Goal: Information Seeking & Learning: Learn about a topic

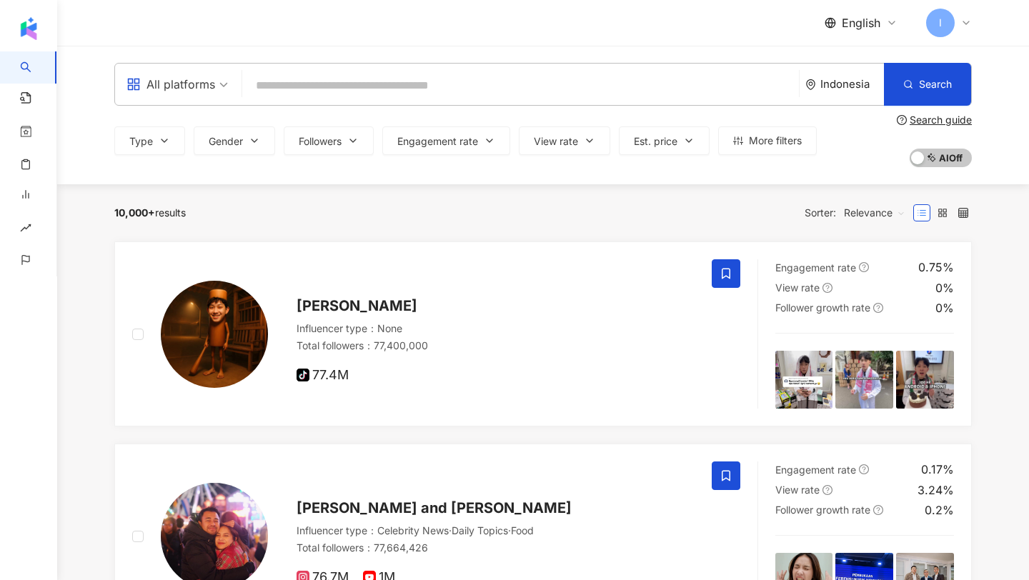
click at [293, 96] on input "search" at bounding box center [520, 85] width 545 height 27
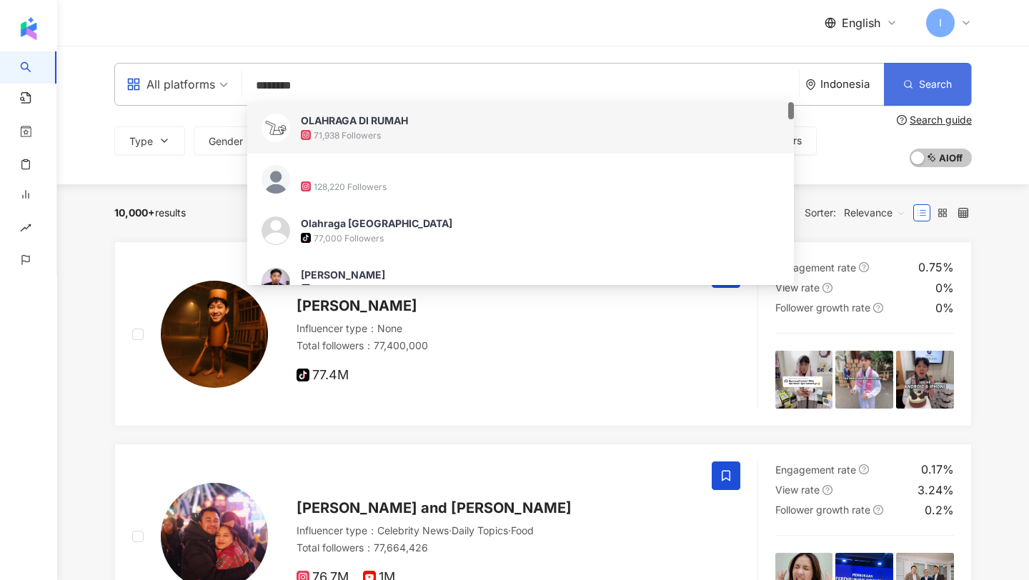
type input "********"
click at [918, 99] on button "Search" at bounding box center [927, 84] width 87 height 43
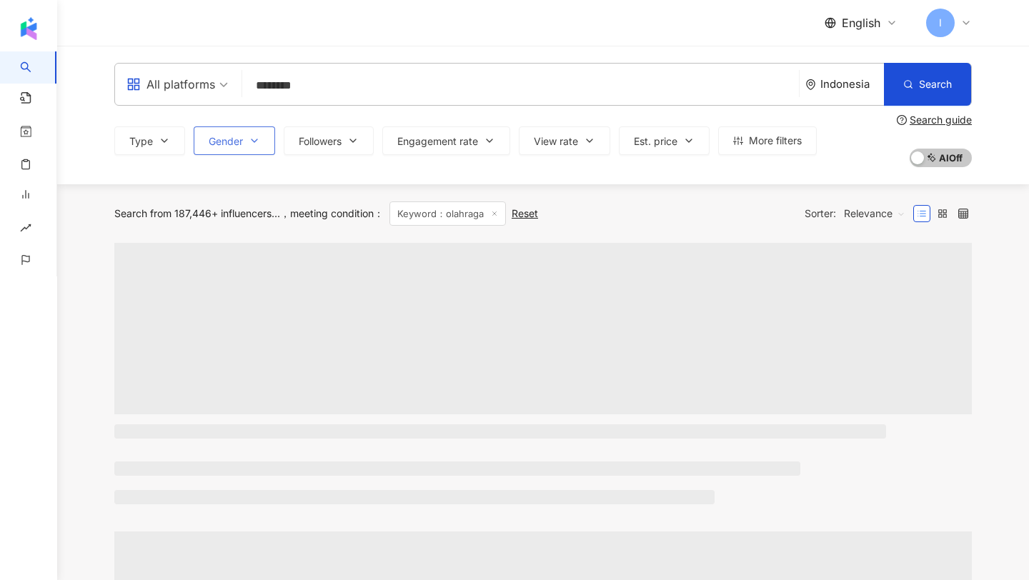
click at [239, 148] on button "Gender" at bounding box center [234, 140] width 81 height 29
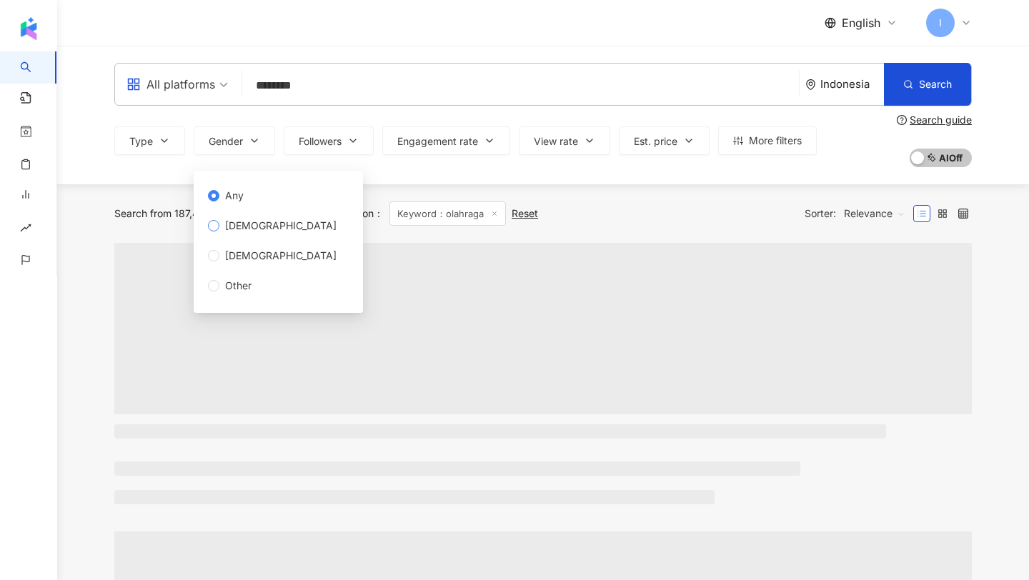
click at [238, 230] on span "[DEMOGRAPHIC_DATA]" at bounding box center [280, 226] width 123 height 16
click at [146, 188] on div "Search from 187,446+ influencers... meeting condition ： Keyword：olahraga Reset …" at bounding box center [543, 213] width 858 height 59
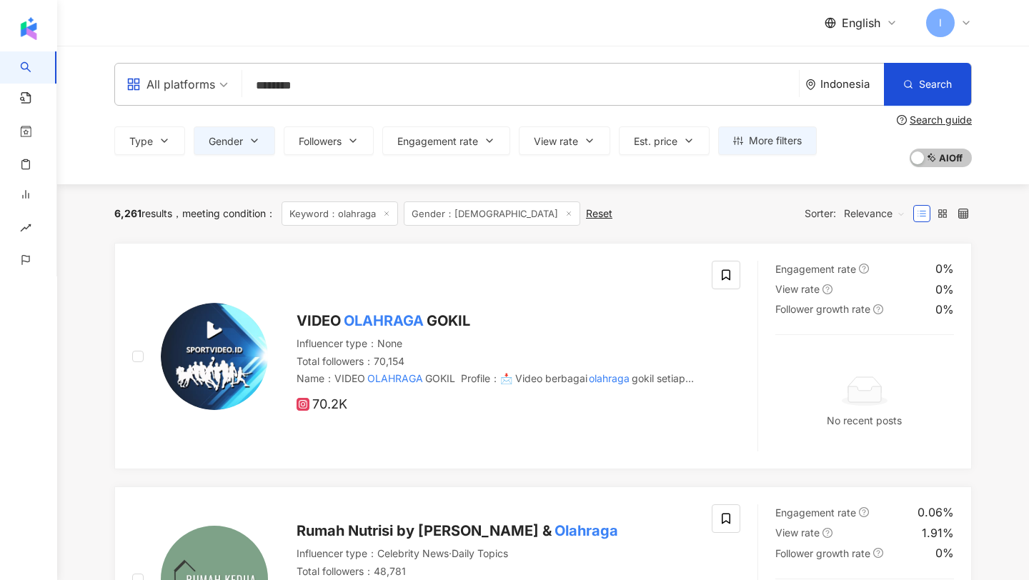
click at [880, 215] on span "Relevance" at bounding box center [874, 213] width 61 height 23
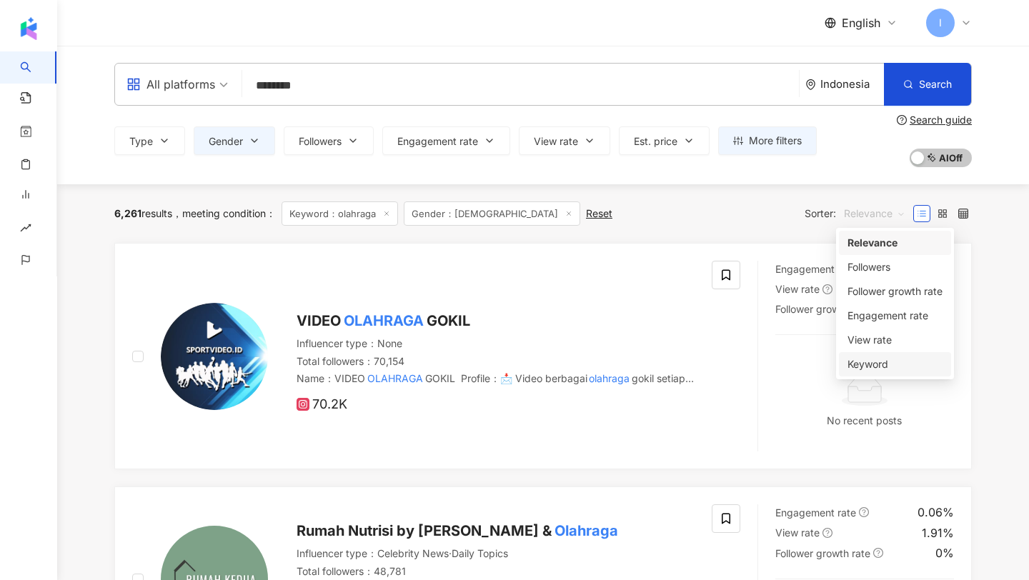
click at [877, 357] on div "Keyword" at bounding box center [895, 365] width 95 height 16
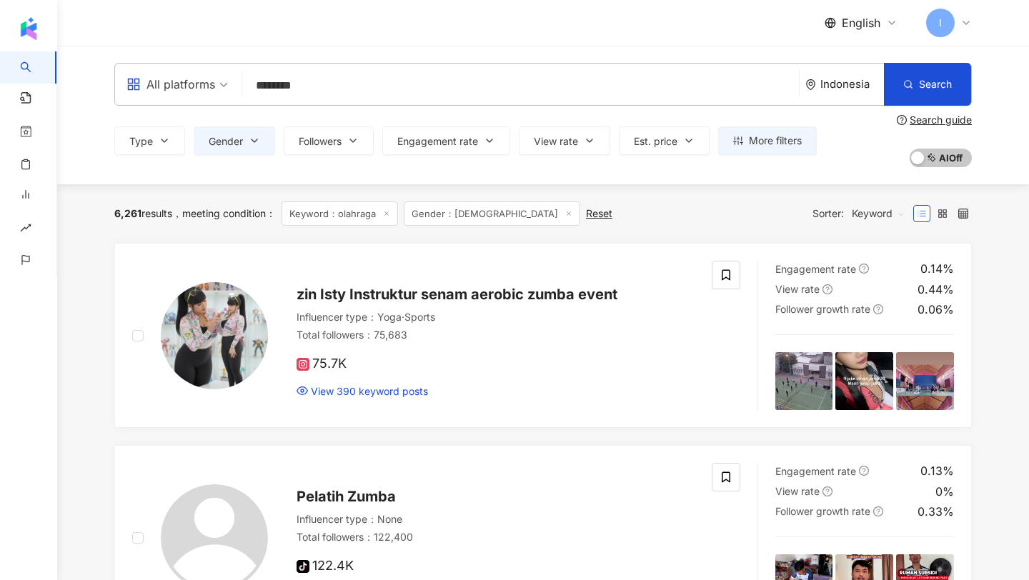
click at [202, 80] on div "All platforms" at bounding box center [170, 84] width 89 height 23
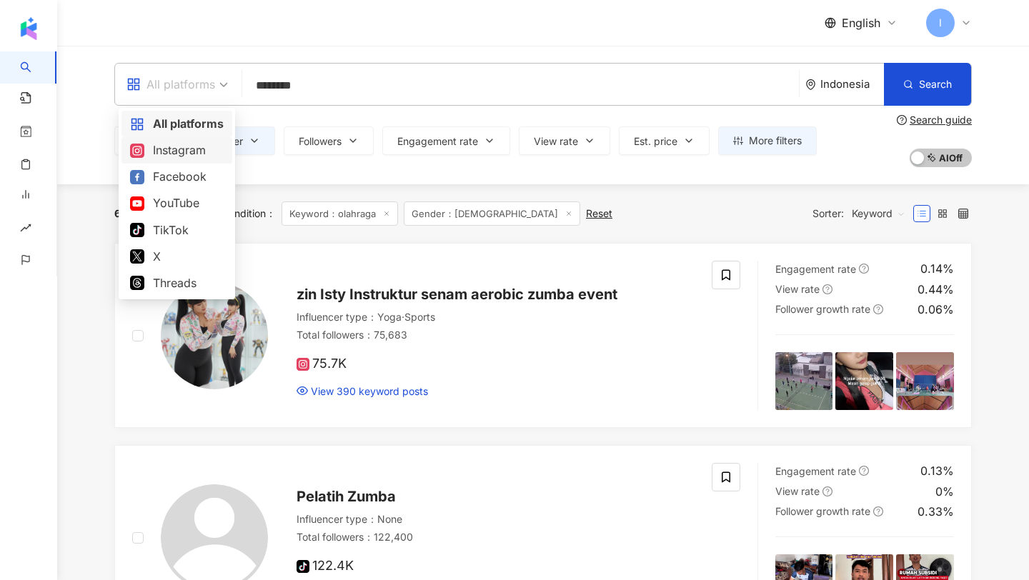
click at [178, 148] on div "Instagram" at bounding box center [177, 151] width 94 height 18
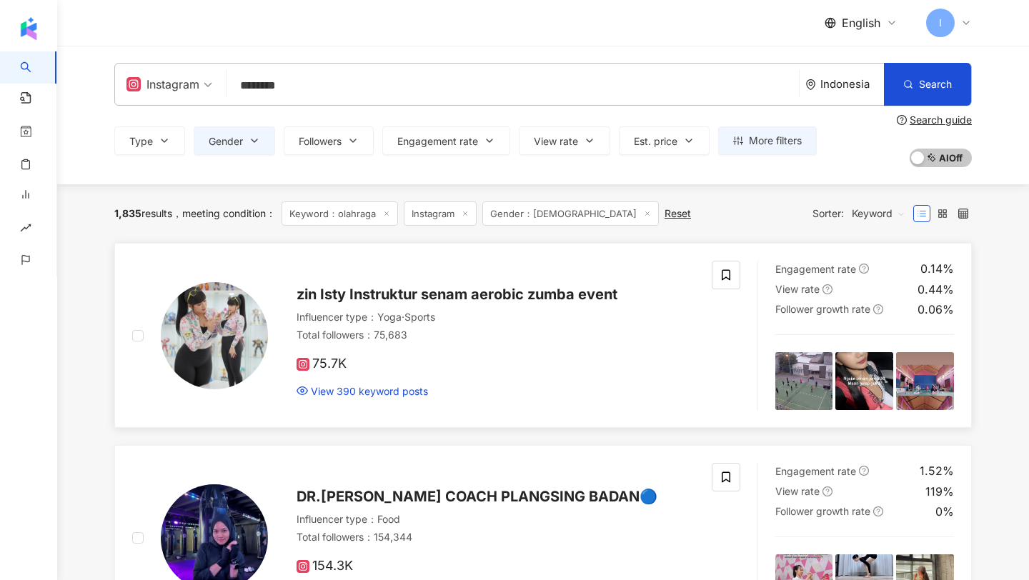
click at [253, 357] on img at bounding box center [214, 335] width 107 height 107
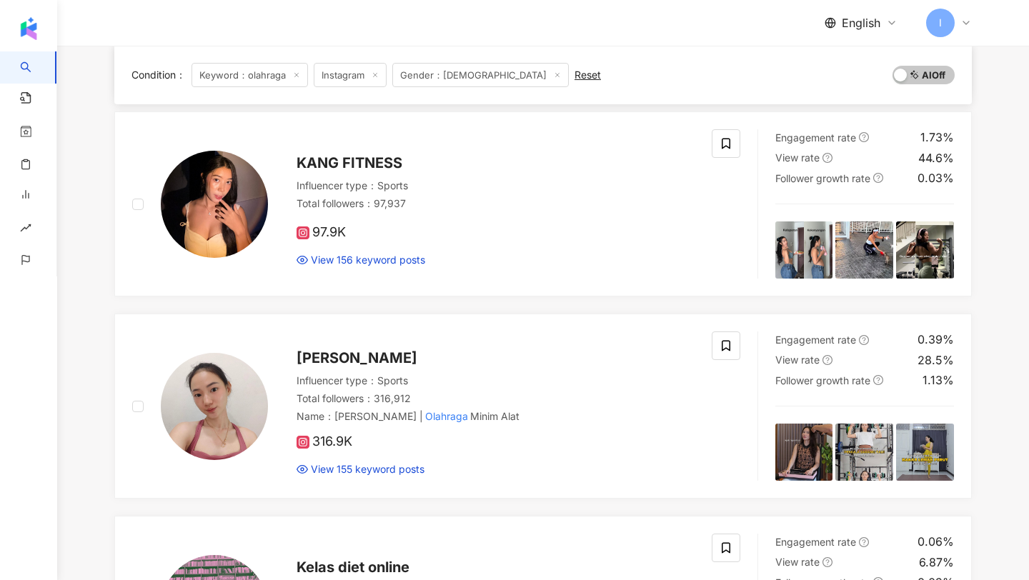
scroll to position [1148, 0]
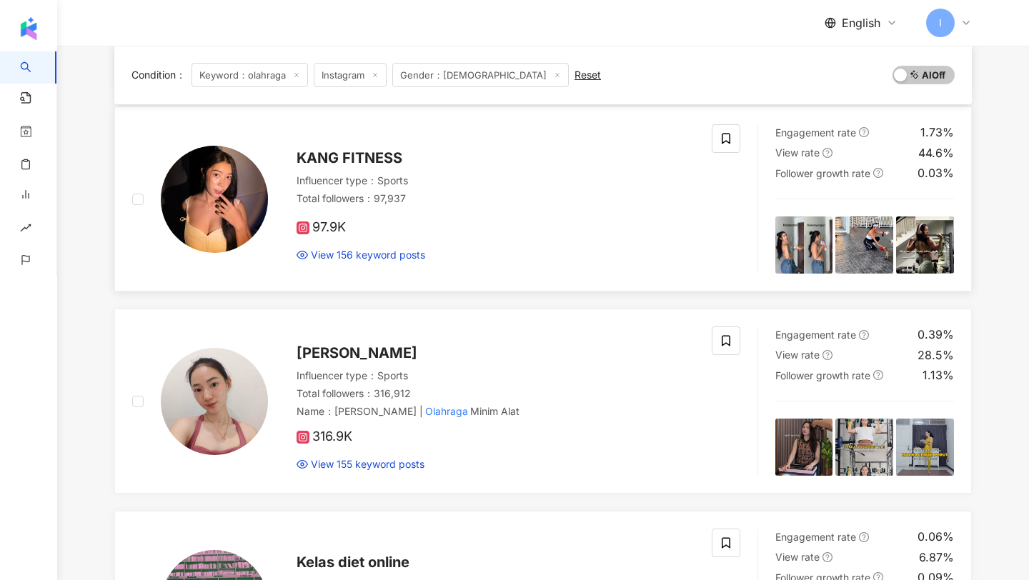
click at [232, 198] on img at bounding box center [214, 199] width 107 height 107
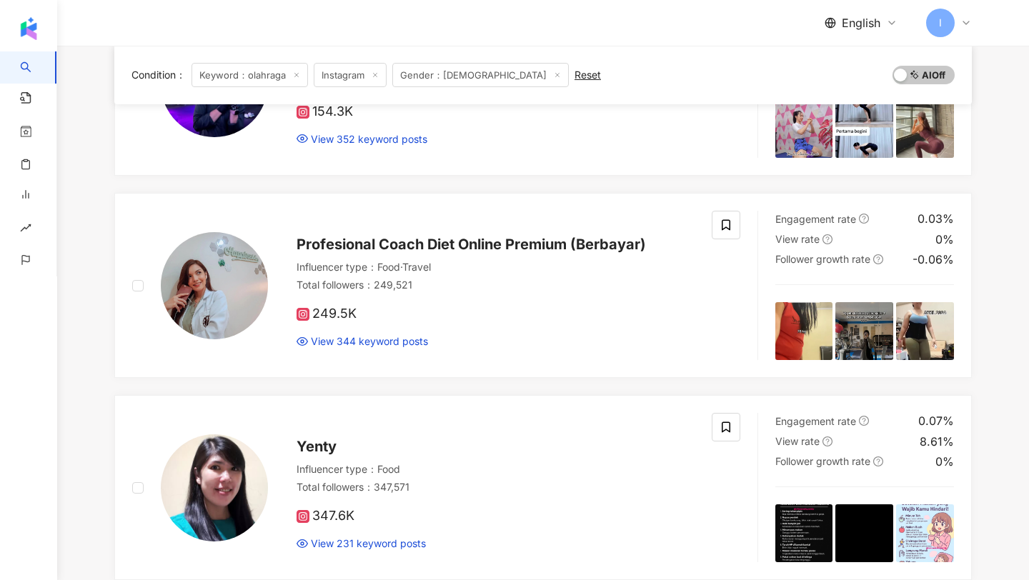
scroll to position [0, 0]
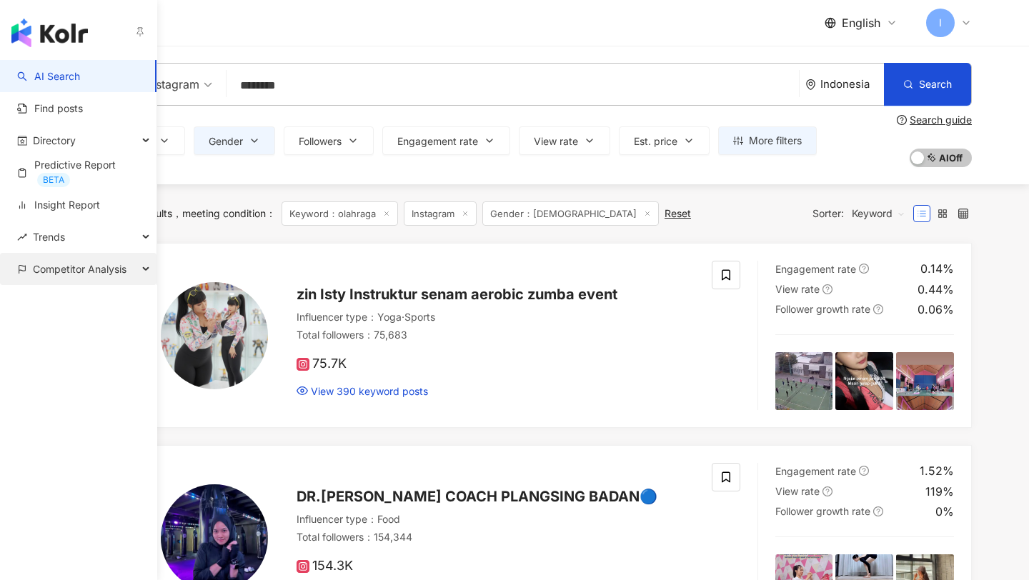
click at [46, 282] on span "Competitor Analysis" at bounding box center [80, 269] width 94 height 32
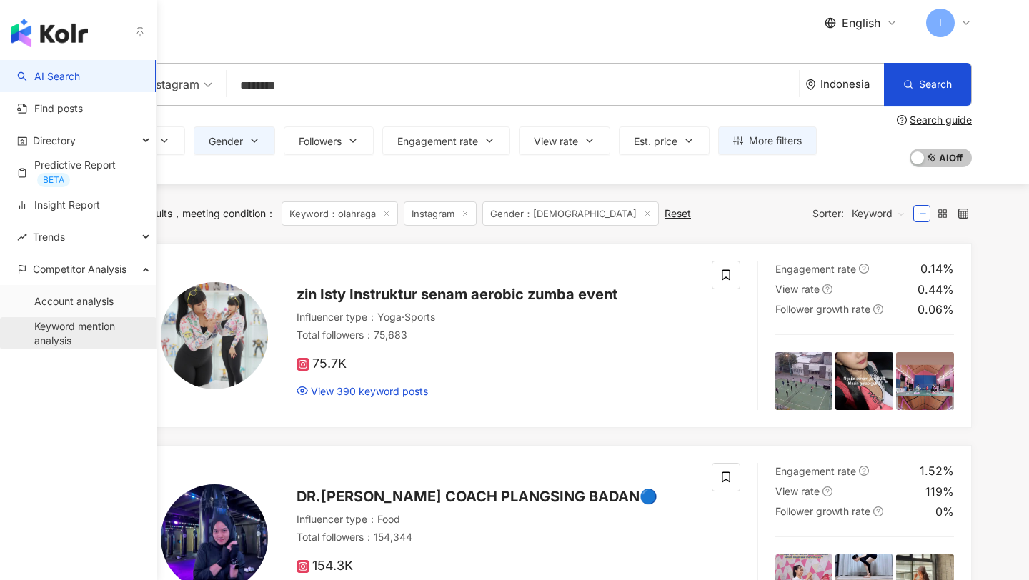
click at [52, 347] on link "Keyword mention analysis" at bounding box center [89, 333] width 111 height 28
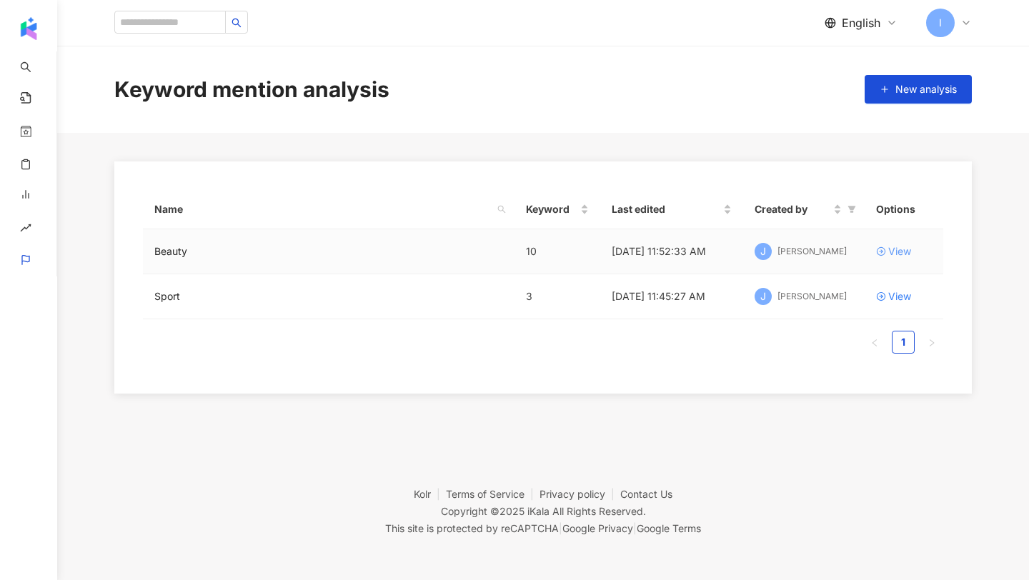
click at [894, 250] on div "View" at bounding box center [899, 252] width 23 height 16
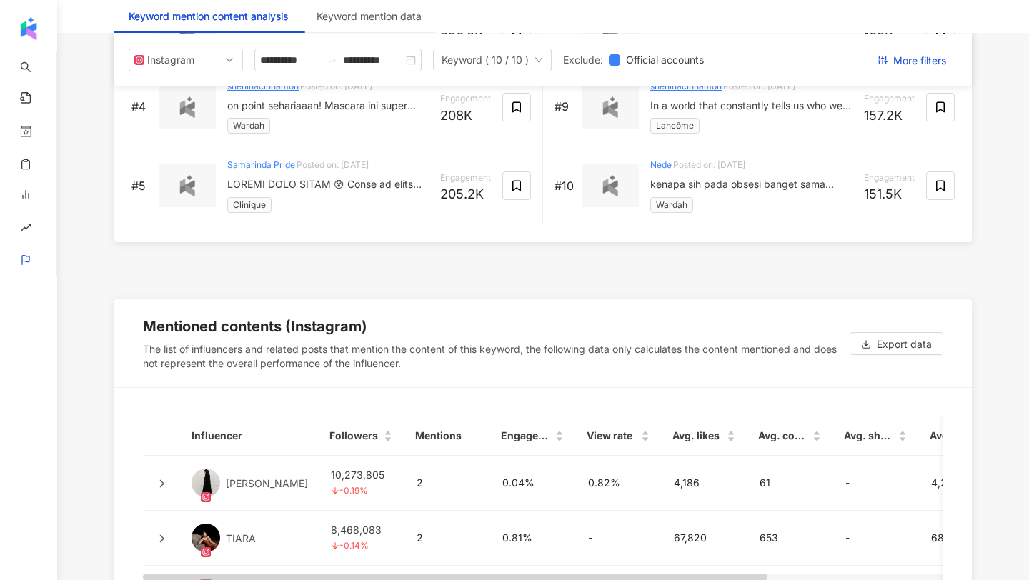
scroll to position [2050, 0]
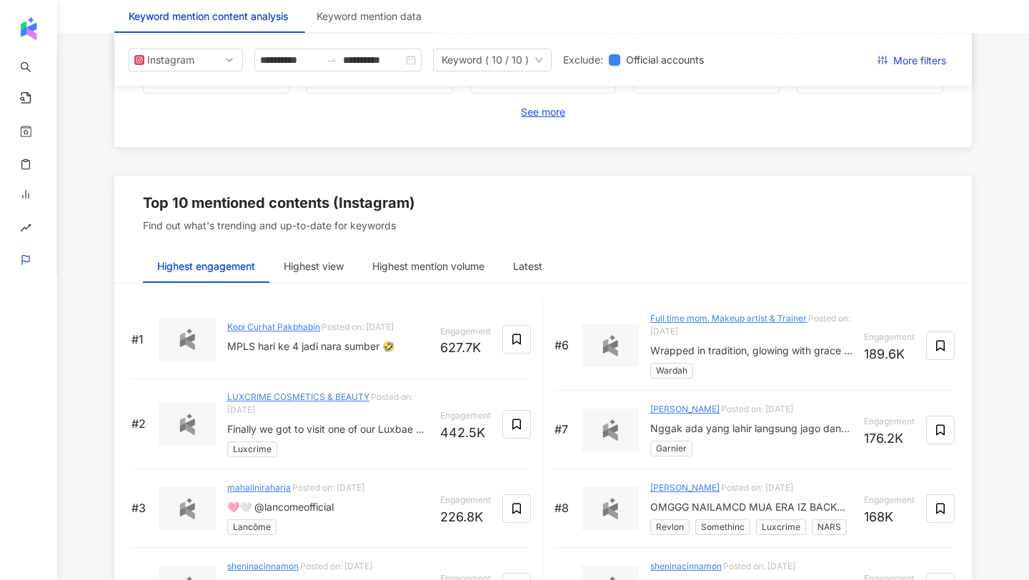
click at [196, 348] on img at bounding box center [187, 339] width 29 height 21
click at [264, 339] on div "MPLS hari ke 4 jadi nara sumber 🤣" at bounding box center [328, 346] width 202 height 14
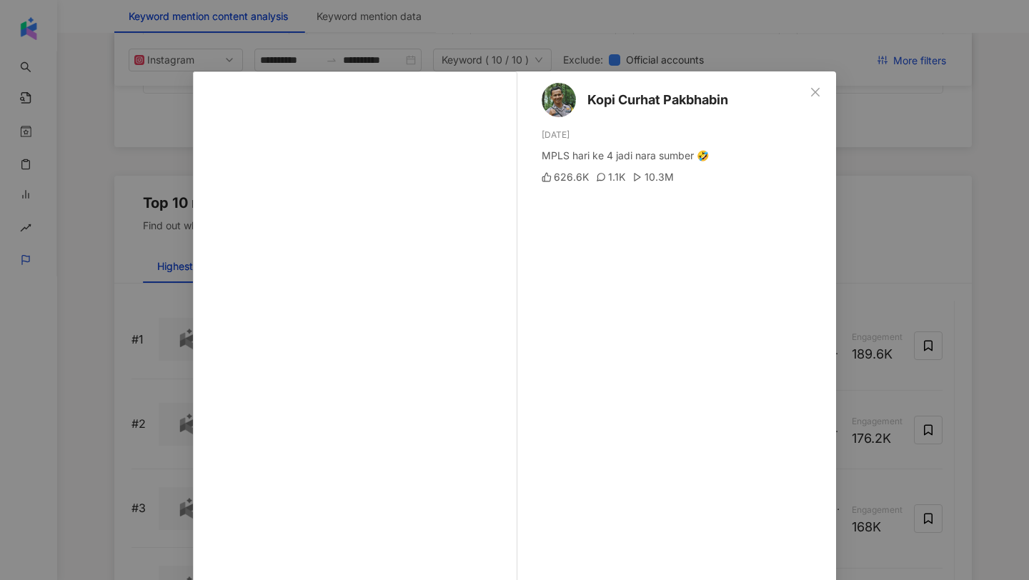
click at [150, 357] on div "Kopi Curhat Pakbhabin [DATE] MPLS hari ke 4 jadi nara sumber 🤣 626.6K 1.1K 10.3…" at bounding box center [514, 290] width 1029 height 580
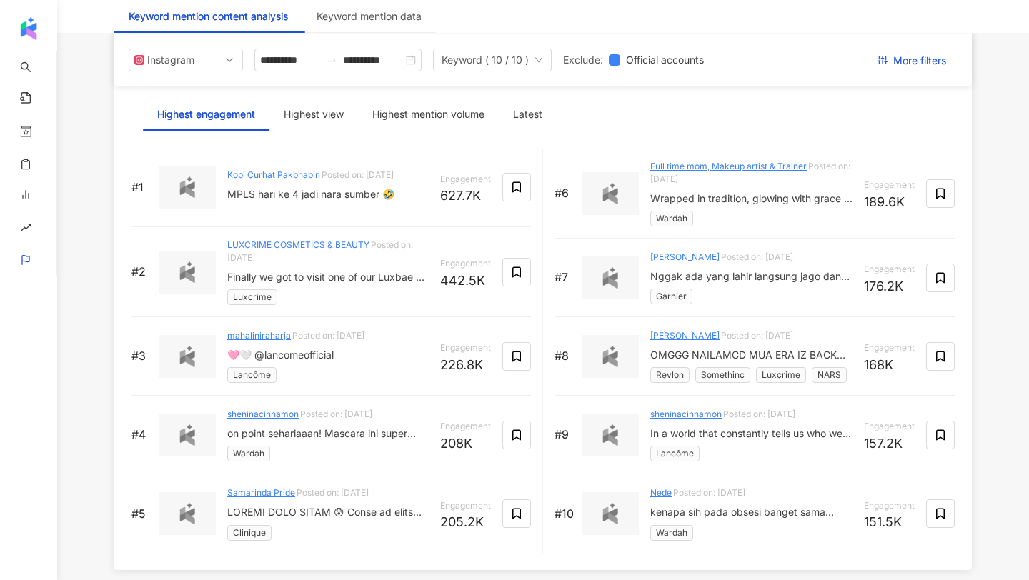
scroll to position [2183, 0]
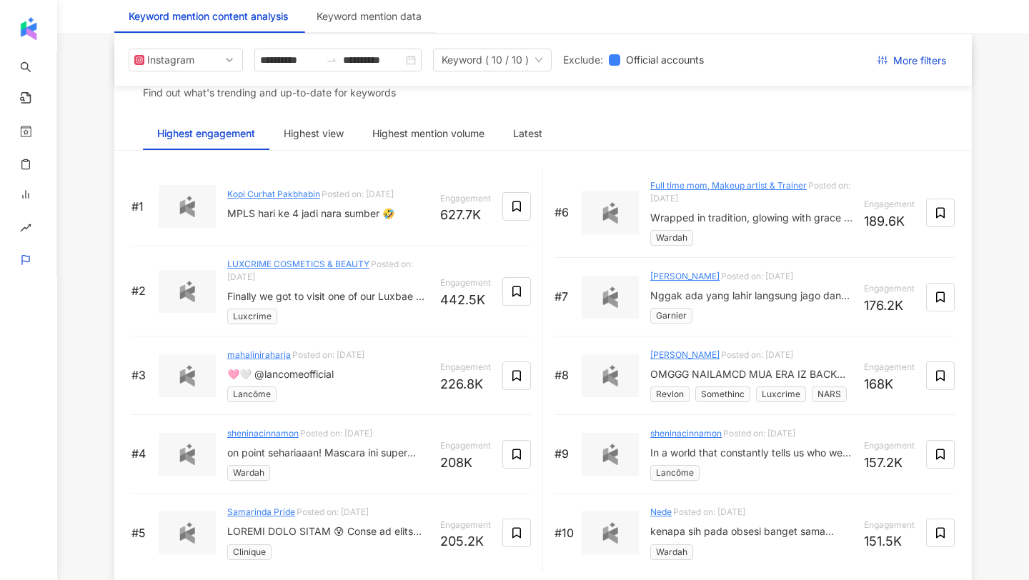
click at [266, 298] on div "Finally we got to visit one of our Luxbae — a lovely grandma who completely war…" at bounding box center [328, 296] width 202 height 14
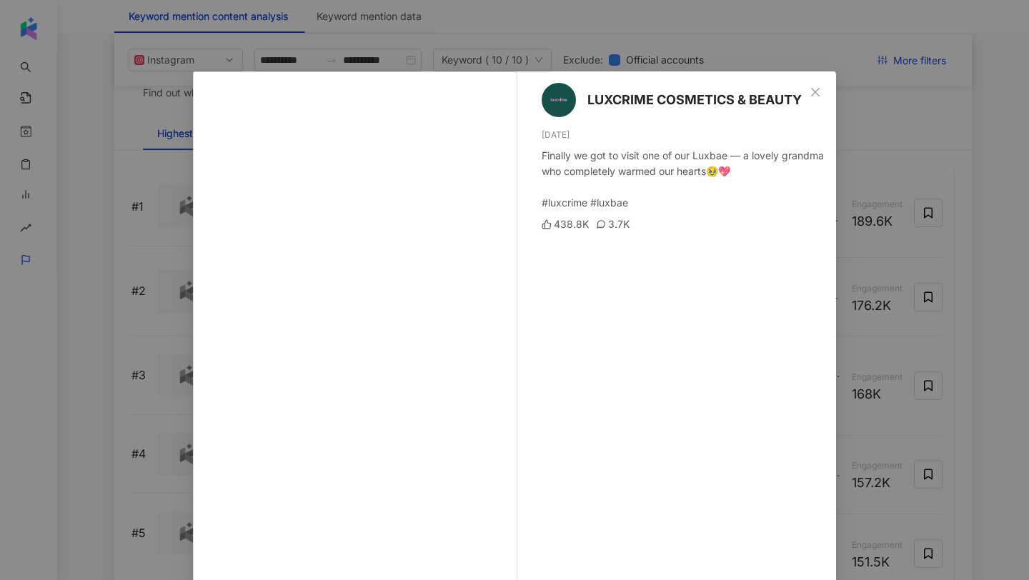
click at [169, 291] on div "LUXCRIME COSMETICS & BEAUTY [DATE] Finally we got to visit one of our Luxbae — …" at bounding box center [514, 290] width 1029 height 580
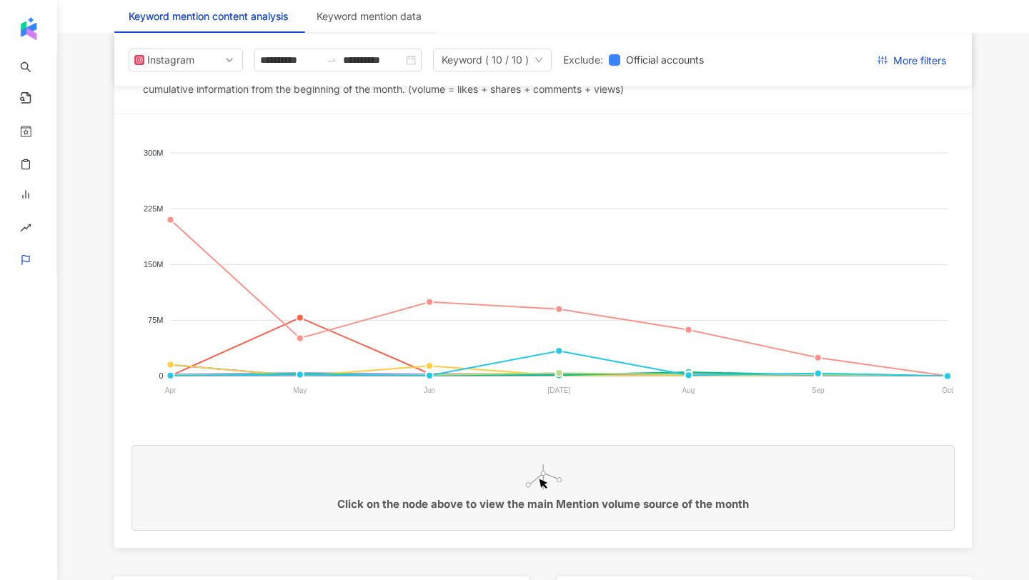
scroll to position [244, 0]
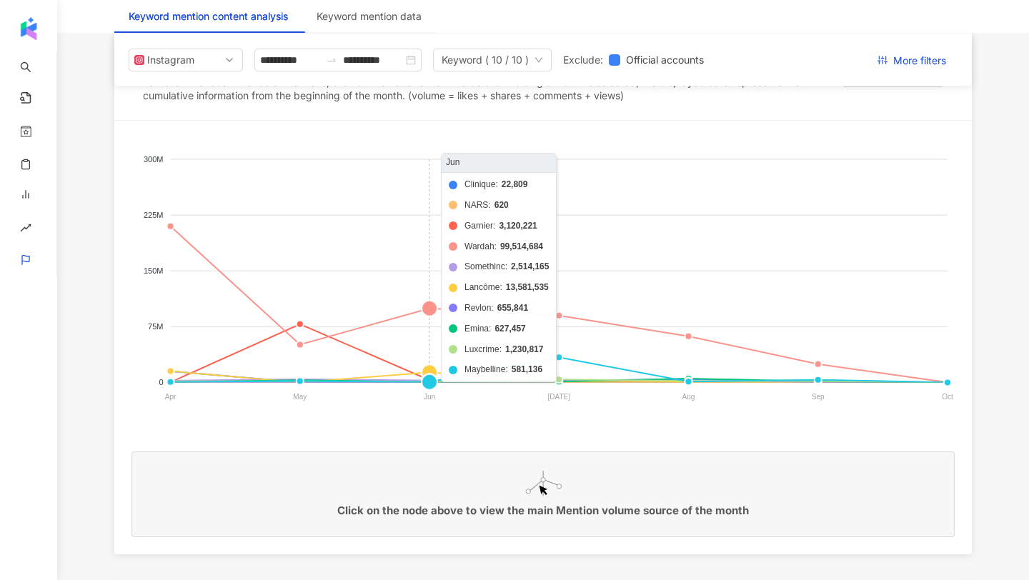
click at [431, 306] on foreignobject "Clinique NARS Garnier Wardah Somethinc Lancôme Revlon Emina Luxcrime Maybelline" at bounding box center [543, 281] width 823 height 286
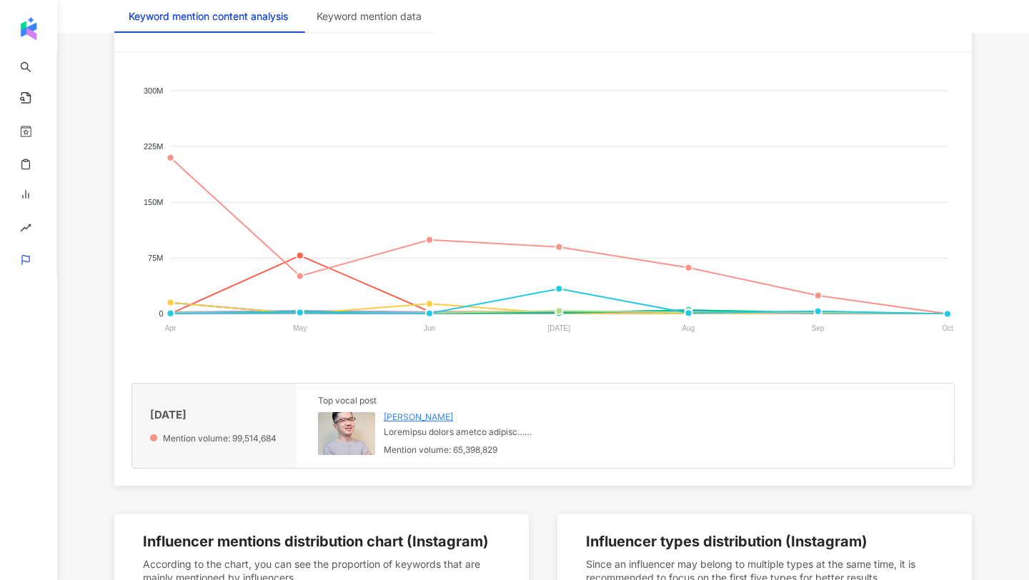
scroll to position [317, 0]
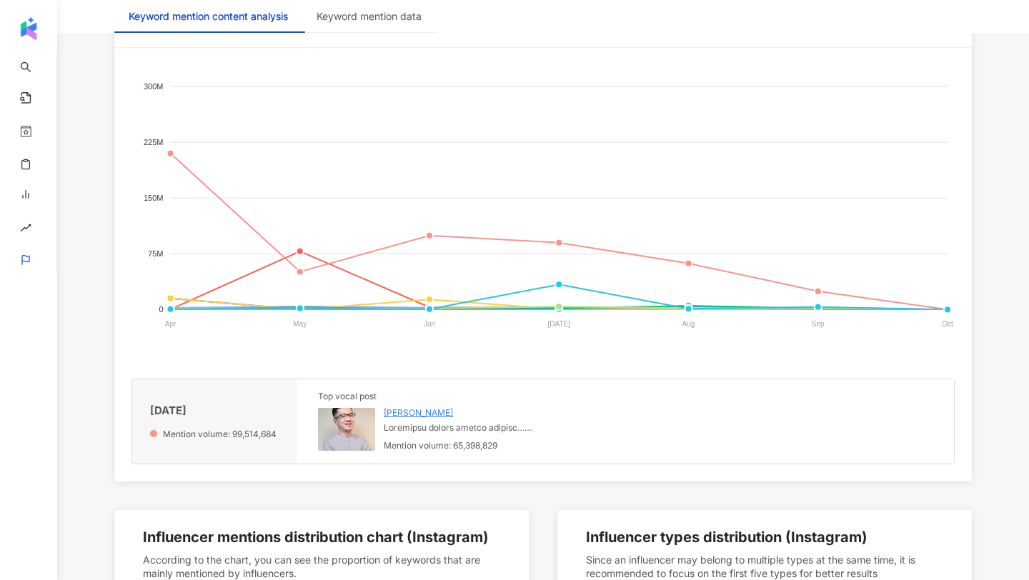
click at [352, 424] on img at bounding box center [346, 429] width 57 height 43
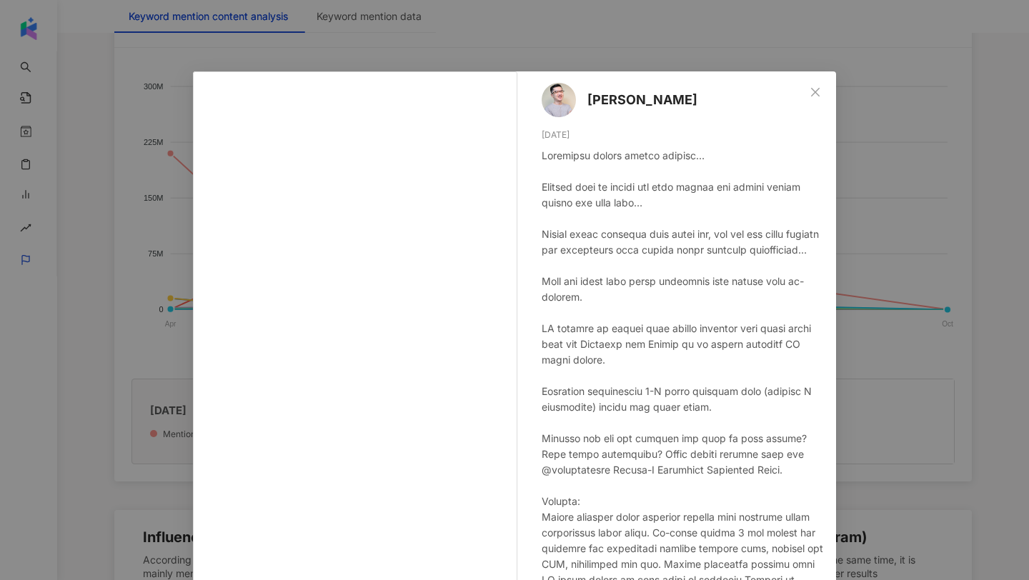
click at [900, 269] on div "[PERSON_NAME] [DATE] 58.9K 380 65.3M See original" at bounding box center [514, 290] width 1029 height 580
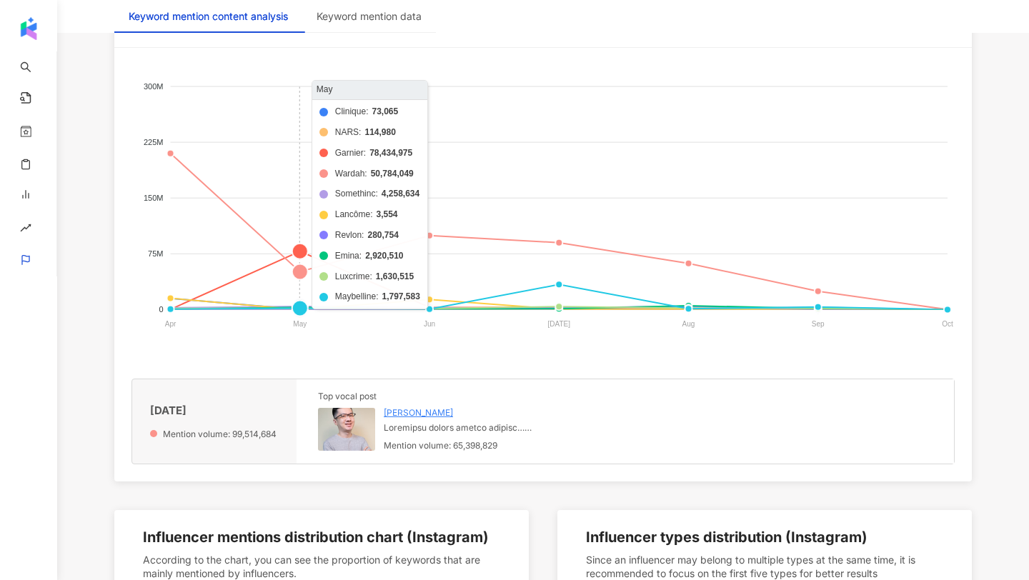
click at [291, 246] on foreignobject "Clinique NARS Garnier Wardah Somethinc Lancôme Revlon Emina Luxcrime Maybelline" at bounding box center [543, 208] width 823 height 286
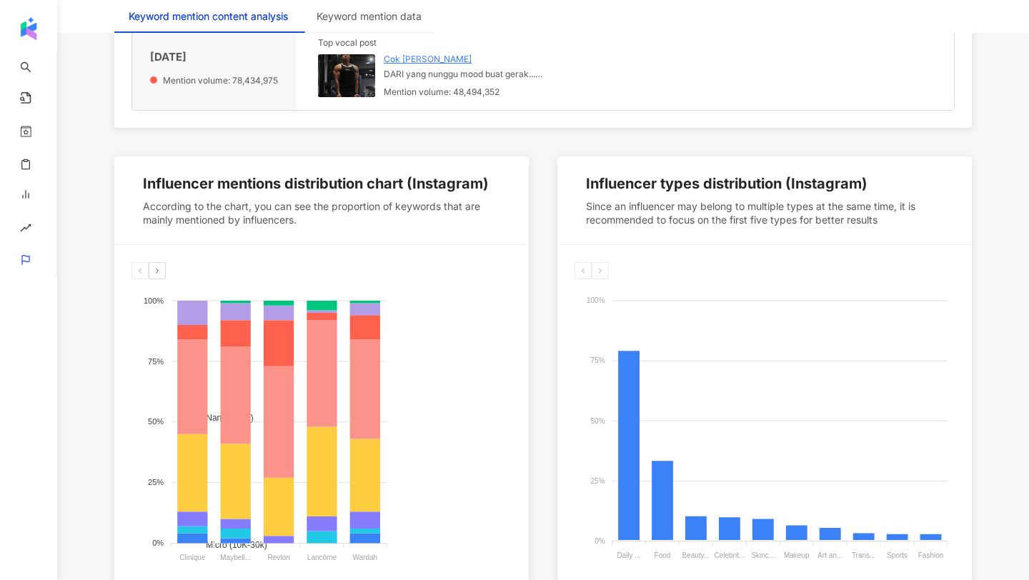
scroll to position [769, 0]
